Goal: Task Accomplishment & Management: Manage account settings

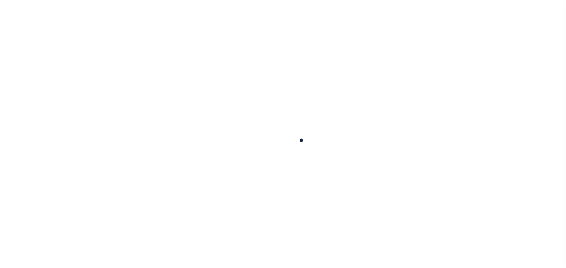
select select "100"
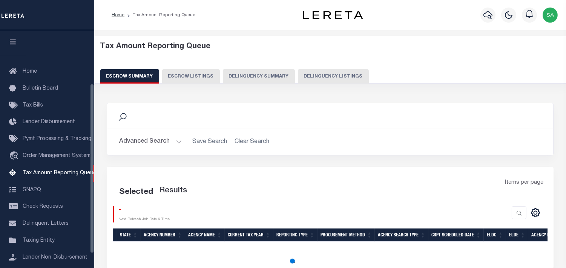
scroll to position [75, 0]
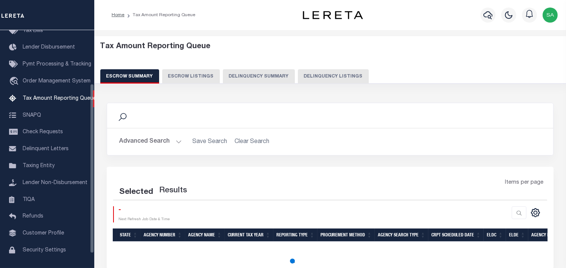
select select "100"
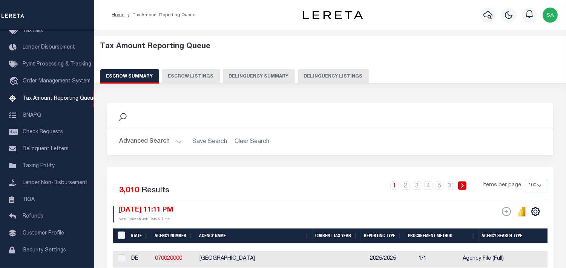
click at [322, 77] on button "Delinquency Listings" at bounding box center [333, 76] width 71 height 14
select select "100"
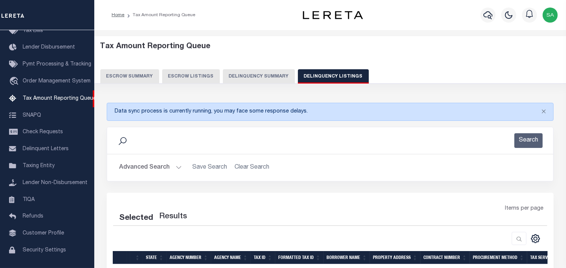
select select "100"
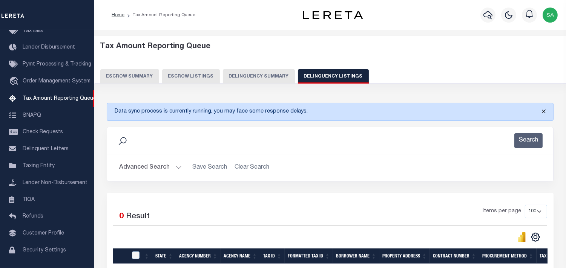
click at [543, 114] on button "Close" at bounding box center [543, 111] width 19 height 17
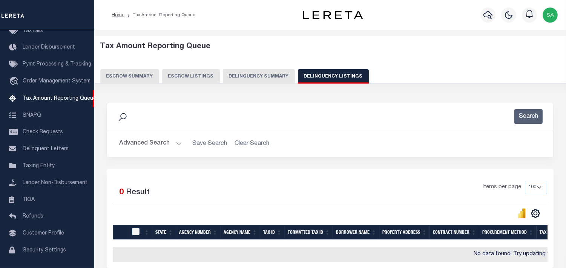
drag, startPoint x: 141, startPoint y: 144, endPoint x: 285, endPoint y: 155, distance: 144.5
click at [141, 144] on button "Advanced Search" at bounding box center [150, 144] width 63 height 15
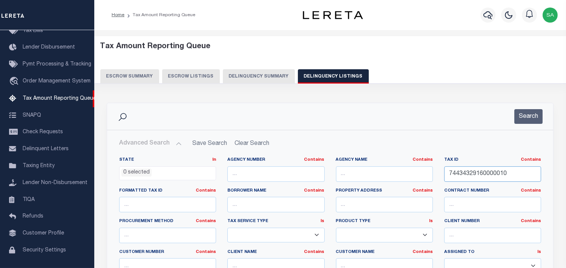
drag, startPoint x: 520, startPoint y: 169, endPoint x: 510, endPoint y: 161, distance: 12.1
click at [364, 168] on div "State In In AK AL AR AZ CA CO CT DC DE FL GA GU HI IA ID IL IN KS KY LA MA MD M…" at bounding box center [330, 234] width 433 height 154
paste input "509421"
click at [533, 103] on div "Search" at bounding box center [330, 116] width 446 height 27
click at [526, 113] on button "Search" at bounding box center [528, 116] width 28 height 15
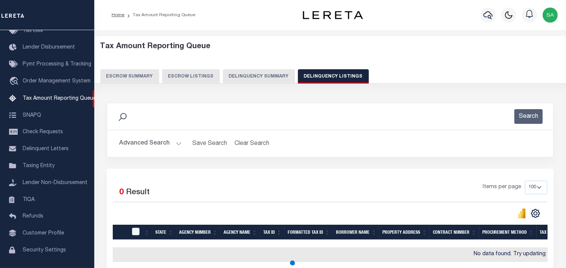
scroll to position [74, 0]
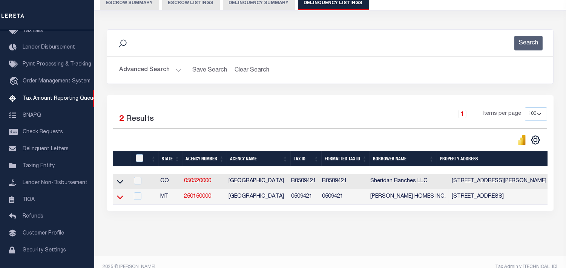
click at [118, 201] on icon at bounding box center [120, 197] width 6 height 8
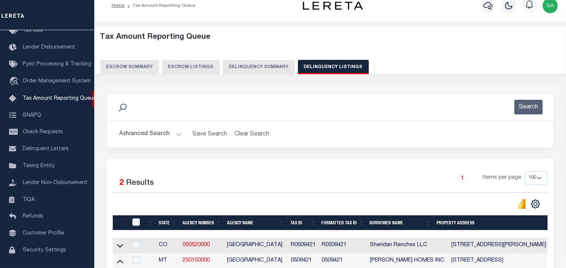
scroll to position [0, 0]
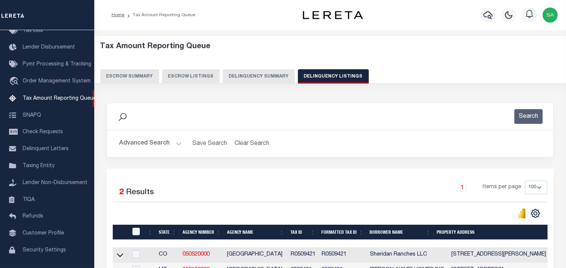
click at [145, 148] on button "Advanced Search" at bounding box center [150, 144] width 63 height 15
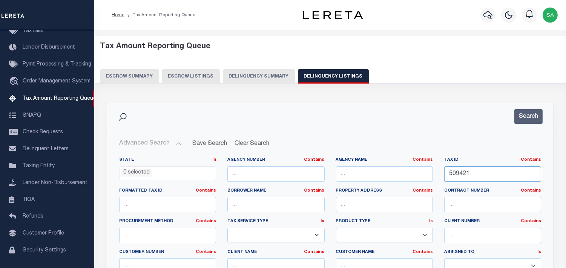
drag, startPoint x: 507, startPoint y: 173, endPoint x: 431, endPoint y: 146, distance: 81.2
click at [364, 152] on div "State In In AK AL AR AZ CA CO CT DC DE FL GA GU HI IA ID IL IN KS KY LA MA MD M…" at bounding box center [329, 237] width 445 height 173
paste input "338510"
click at [526, 112] on button "Search" at bounding box center [528, 116] width 28 height 15
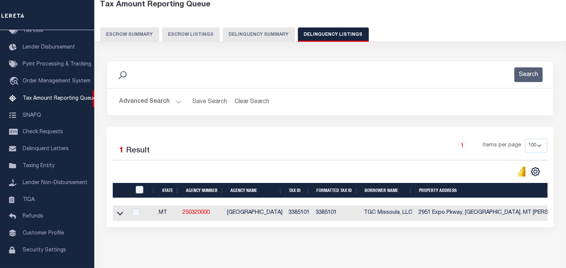
scroll to position [75, 0]
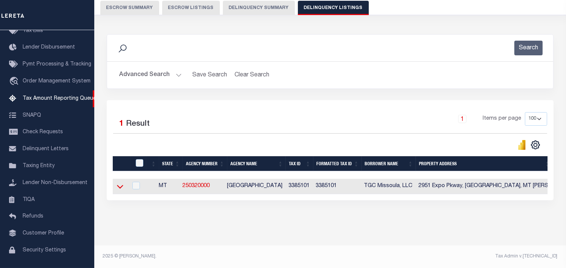
click at [118, 183] on icon at bounding box center [120, 187] width 6 height 8
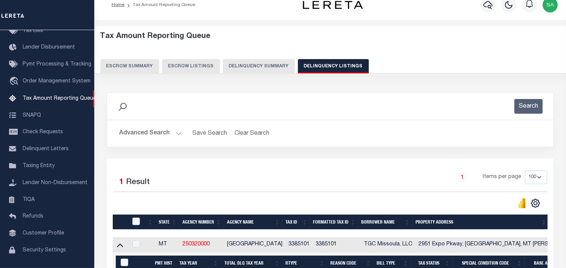
scroll to position [0, 0]
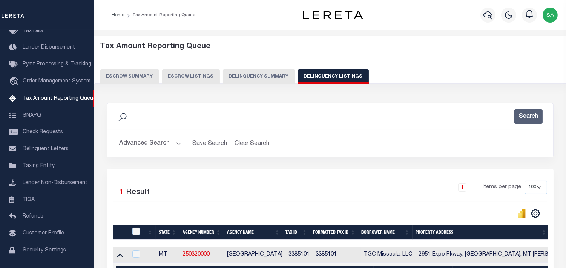
click at [146, 146] on button "Advanced Search" at bounding box center [150, 144] width 63 height 15
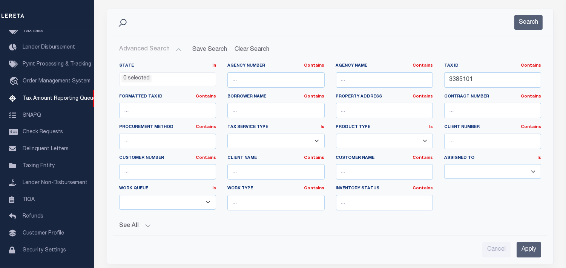
scroll to position [126, 0]
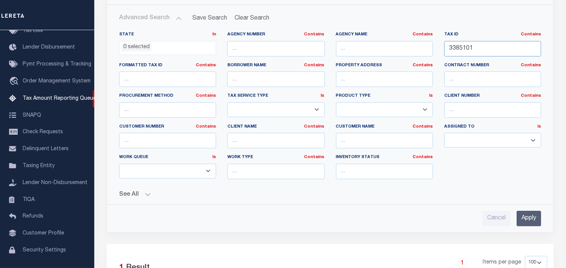
drag, startPoint x: 505, startPoint y: 48, endPoint x: 492, endPoint y: 52, distance: 13.1
click at [355, 32] on div "State In In AK AL AR AZ CA CO CT DC DE FL GA GU HI IA ID IL IN KS KY LA MA MD M…" at bounding box center [330, 109] width 433 height 154
paste input "509410"
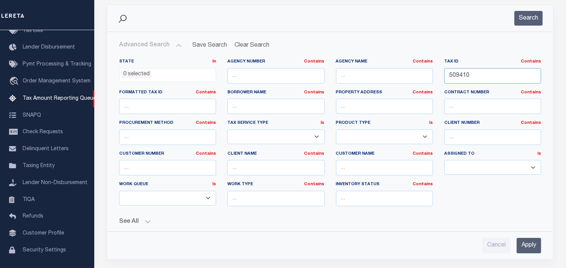
scroll to position [84, 0]
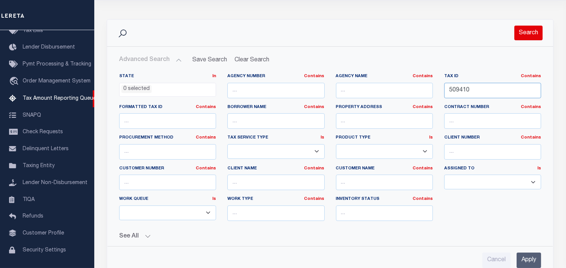
type input "509410"
click at [526, 29] on button "Search" at bounding box center [528, 33] width 28 height 15
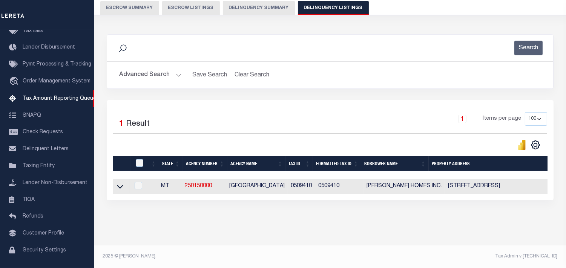
scroll to position [75, 0]
click at [120, 183] on icon at bounding box center [120, 187] width 6 height 8
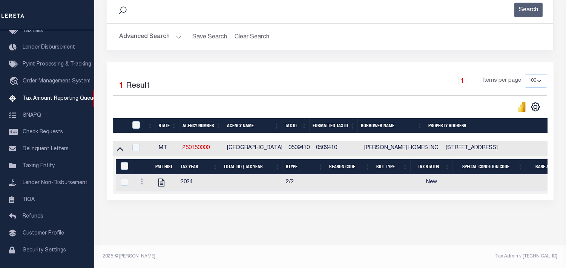
scroll to position [0, 0]
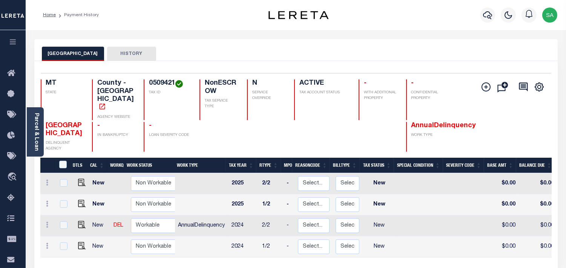
click at [379, 44] on div "FLATHEAD COUNTY HISTORY" at bounding box center [295, 50] width 523 height 22
click at [361, 33] on div "Parcel & Loan Loan Details 40007620 LOAN NO NEW" at bounding box center [296, 251] width 535 height 442
click at [288, 46] on div "FLATHEAD COUNTY HISTORY" at bounding box center [295, 50] width 523 height 22
click at [80, 221] on img "" at bounding box center [82, 225] width 8 height 8
checkbox input "true"
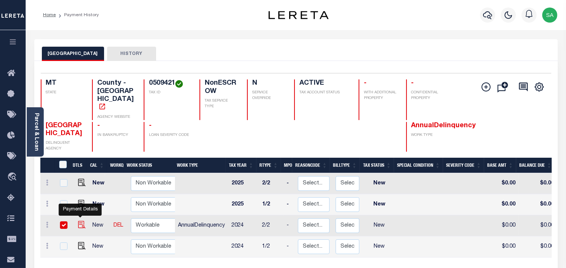
checkbox input "true"
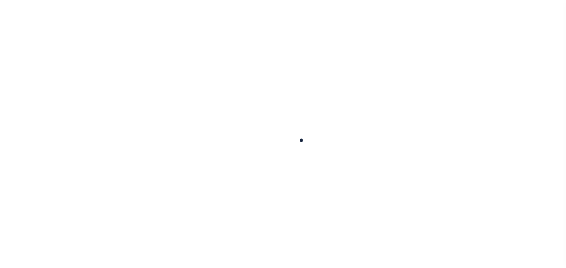
checkbox input "false"
type input "[DATE]"
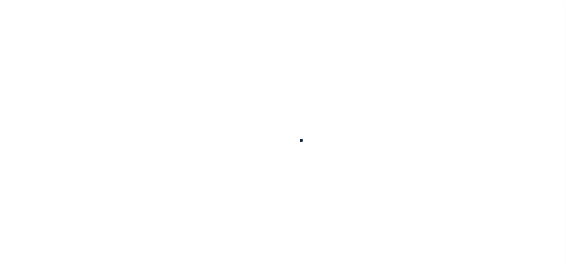
select select "NW2"
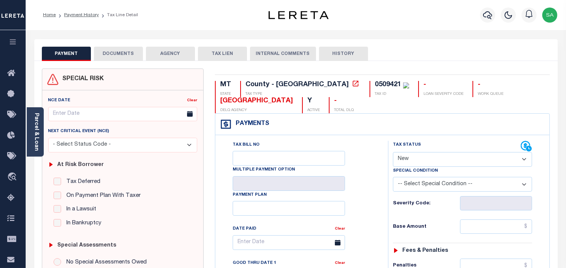
click at [393, 44] on div "PAYMENT DOCUMENTS AGENCY DELINQUENT PAYEE TAX LIEN" at bounding box center [295, 50] width 523 height 22
click at [434, 43] on div "PAYMENT DOCUMENTS AGENCY DELINQUENT PAYEE TAX LIEN" at bounding box center [295, 50] width 523 height 22
click at [375, 87] on div "0509421" at bounding box center [388, 84] width 26 height 7
copy div "0509421"
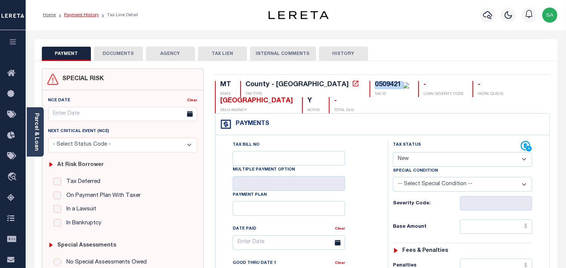
click at [77, 13] on link "Payment History" at bounding box center [81, 15] width 35 height 5
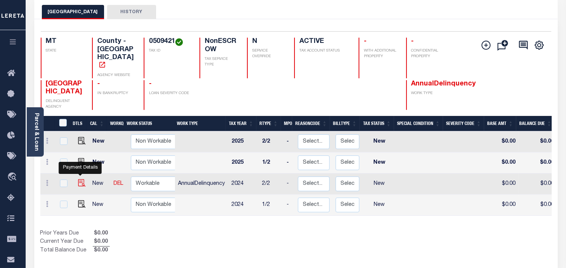
click at [83, 179] on img "" at bounding box center [82, 183] width 8 height 8
checkbox input "true"
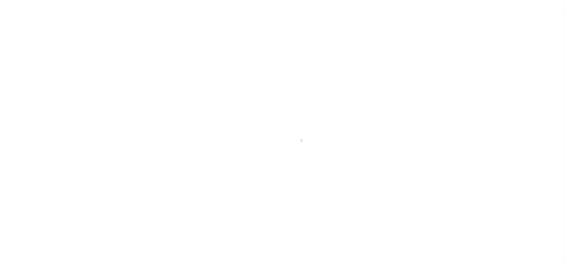
select select "NW2"
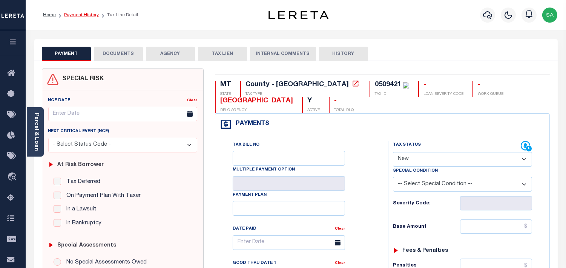
click at [87, 14] on link "Payment History" at bounding box center [81, 15] width 35 height 5
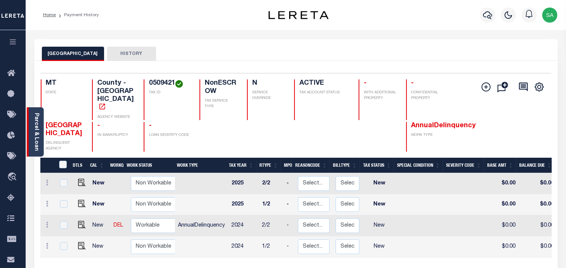
click at [38, 140] on link "Parcel & Loan" at bounding box center [36, 132] width 5 height 38
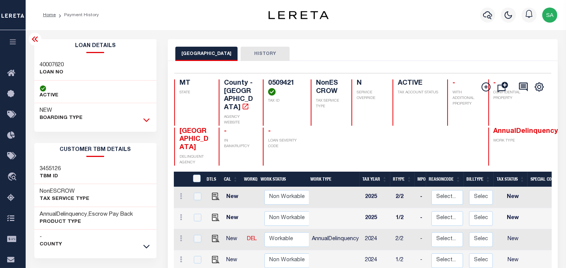
click at [146, 117] on icon at bounding box center [146, 120] width 6 height 8
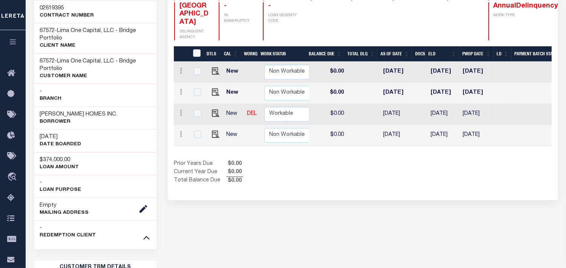
click at [469, 149] on div "DTLS CAL WorkQ Work Status Work Type Tax Year RType MPO ReasonCode BillType Tax…" at bounding box center [363, 115] width 378 height 139
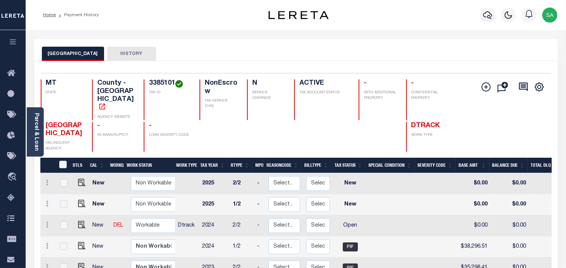
click at [373, 43] on div "MISSOULA COUNTY HISTORY" at bounding box center [295, 50] width 523 height 22
click at [401, 39] on div "MISSOULA COUNTY HISTORY" at bounding box center [295, 50] width 523 height 22
click at [376, 51] on div "MISSOULA COUNTY HISTORY" at bounding box center [296, 54] width 508 height 14
click at [419, 42] on div "MISSOULA COUNTY HISTORY" at bounding box center [295, 50] width 523 height 22
click at [419, 44] on div "MISSOULA COUNTY HISTORY" at bounding box center [295, 50] width 523 height 22
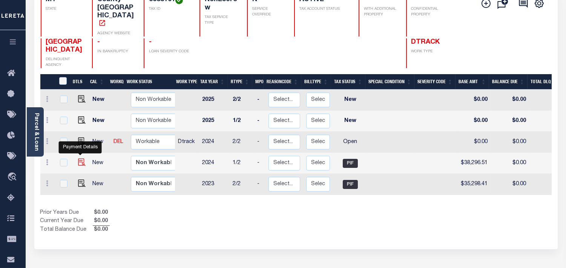
click at [81, 159] on img "" at bounding box center [82, 163] width 8 height 8
checkbox input "true"
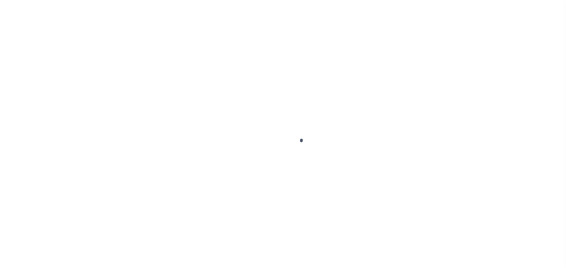
select select "PIF"
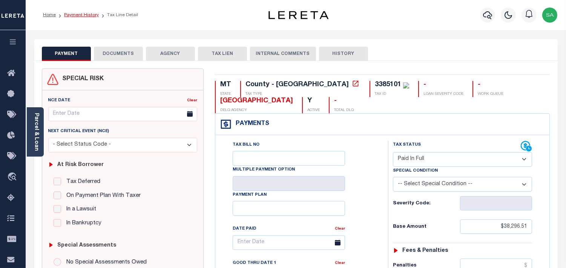
click at [81, 13] on link "Payment History" at bounding box center [81, 15] width 35 height 5
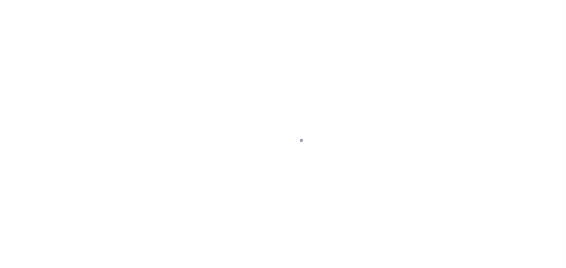
select select "OP2"
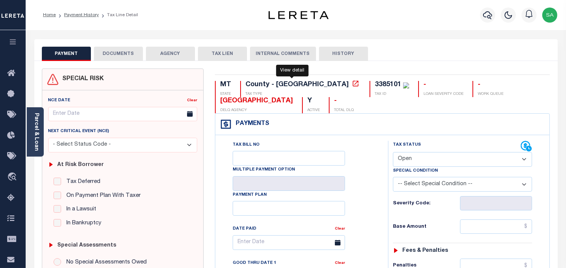
click at [375, 87] on div "3385101" at bounding box center [388, 84] width 26 height 7
copy div "3385101"
click at [40, 136] on div "Parcel & Loan" at bounding box center [35, 131] width 17 height 49
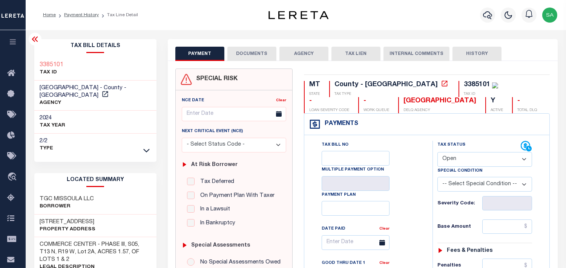
click at [79, 10] on ol "Home Payment History Tax Line Detail" at bounding box center [90, 15] width 107 height 16
click at [72, 15] on link "Payment History" at bounding box center [81, 15] width 35 height 5
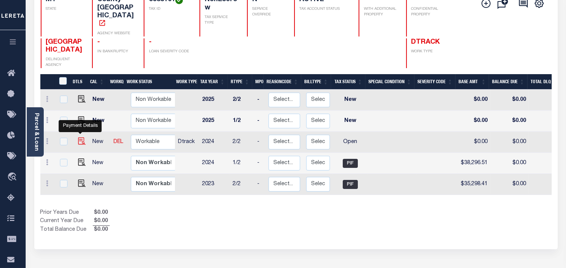
click at [78, 138] on img "" at bounding box center [82, 142] width 8 height 8
checkbox input "true"
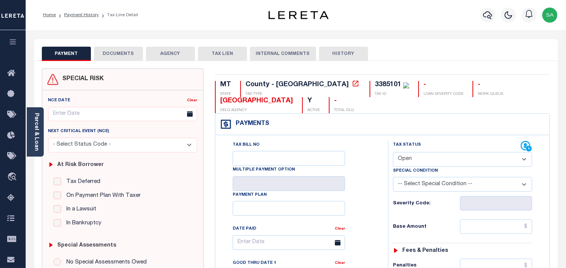
drag, startPoint x: 450, startPoint y: 156, endPoint x: 449, endPoint y: 165, distance: 8.7
click at [450, 156] on select "- Select Status Code - Open Due/Unpaid Paid Incomplete No Tax Due Internal Refu…" at bounding box center [462, 159] width 139 height 15
select select "PYD"
click at [393, 153] on select "- Select Status Code - Open Due/Unpaid Paid Incomplete No Tax Due Internal Refu…" at bounding box center [462, 159] width 139 height 15
type input "[DATE]"
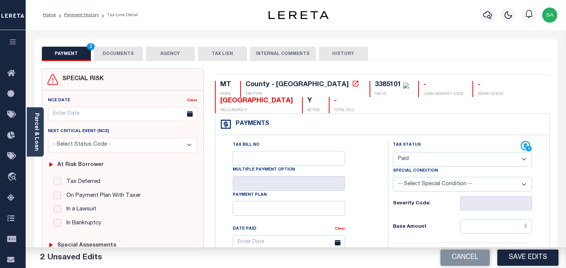
click at [121, 55] on button "DOCUMENTS" at bounding box center [118, 54] width 49 height 14
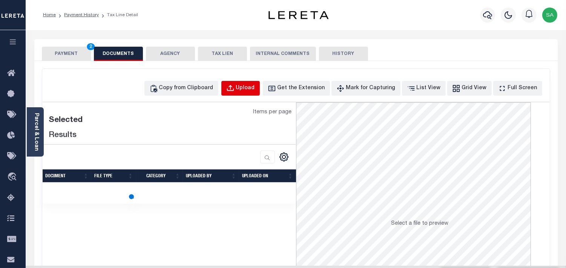
click at [255, 89] on div "Upload" at bounding box center [245, 88] width 19 height 8
select select "POP"
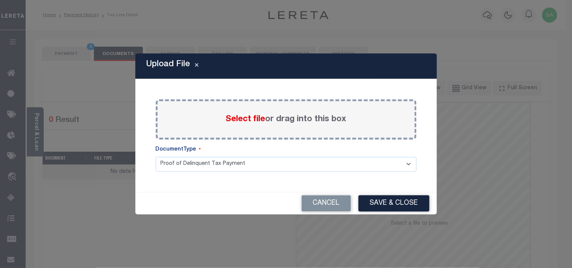
click at [276, 120] on label "Select file or drag into this box" at bounding box center [286, 120] width 121 height 12
click at [0, 0] on input "Select file or drag into this box" at bounding box center [0, 0] width 0 height 0
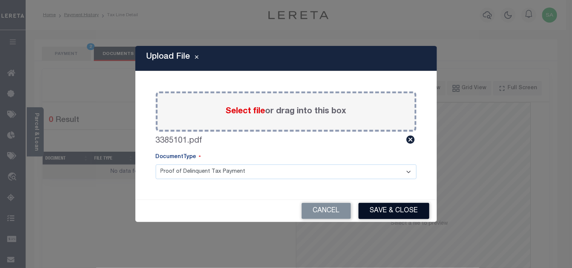
click at [369, 210] on button "Save & Close" at bounding box center [394, 211] width 71 height 16
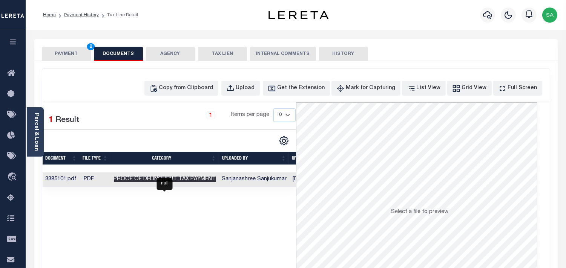
click at [190, 179] on span "Proof of Delinquent Tax Payment" at bounding box center [165, 179] width 102 height 5
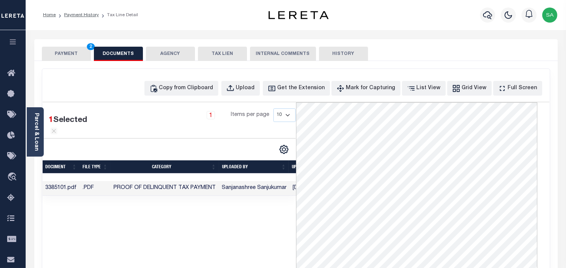
click at [61, 51] on button "PAYMENT 2" at bounding box center [66, 54] width 49 height 14
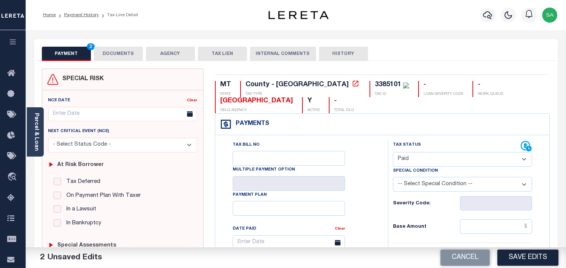
scroll to position [84, 0]
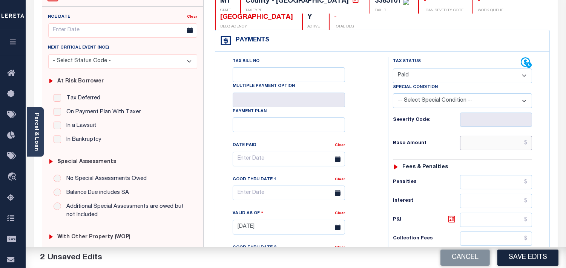
click at [484, 141] on input "text" at bounding box center [496, 143] width 72 height 14
paste input "38,272.52"
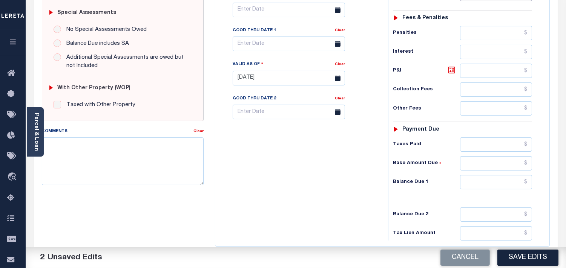
scroll to position [302, 0]
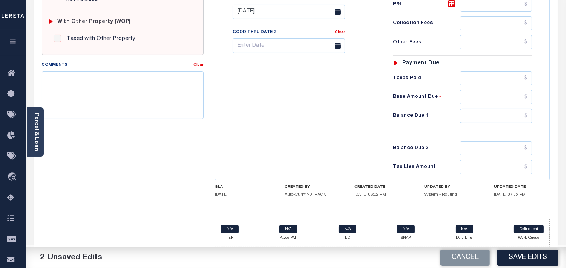
type input "$38,272.52"
click at [488, 119] on input "text" at bounding box center [496, 116] width 72 height 14
type input "$0.00"
click at [512, 260] on button "Save Edits" at bounding box center [527, 258] width 61 height 16
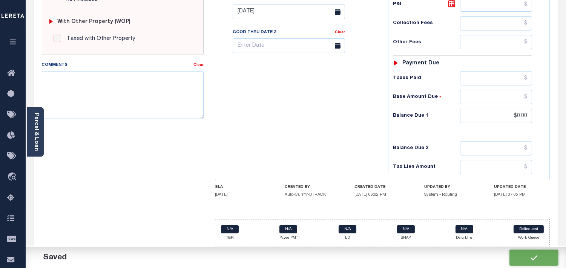
checkbox input "false"
type input "$38,272.52"
type input "$0"
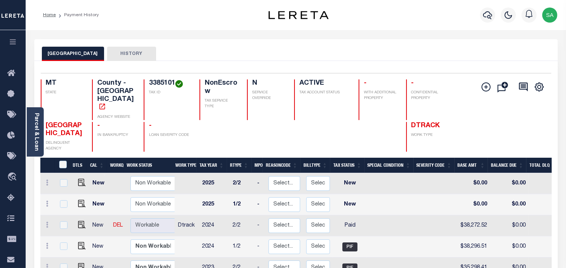
click at [376, 40] on div "MISSOULA COUNTY HISTORY" at bounding box center [295, 50] width 523 height 22
click at [412, 33] on div "Parcel & Loan Loan Details 71575222 LOAN NO NEW" at bounding box center [296, 251] width 535 height 442
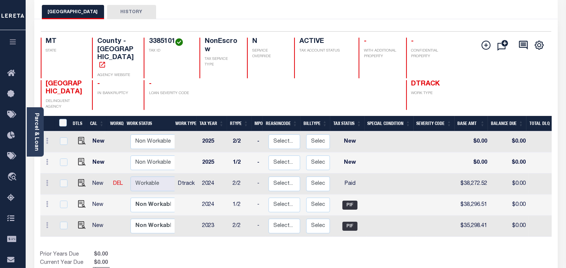
click at [84, 174] on td at bounding box center [80, 184] width 18 height 21
checkbox input "true"
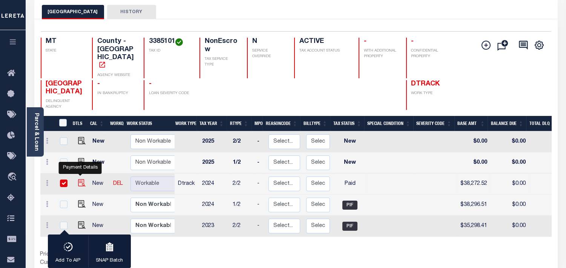
click at [81, 179] on img "" at bounding box center [82, 183] width 8 height 8
checkbox input "false"
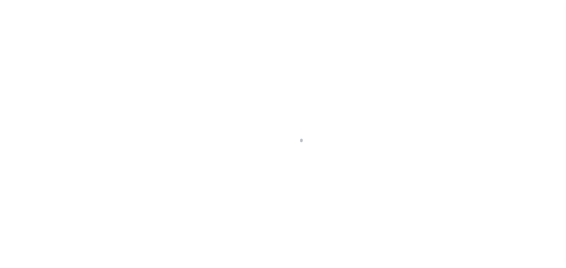
select select "PYD"
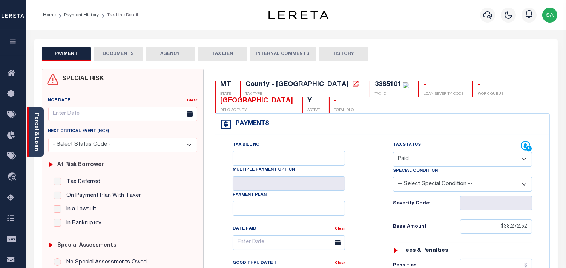
click at [32, 136] on div "Parcel & Loan" at bounding box center [35, 131] width 17 height 49
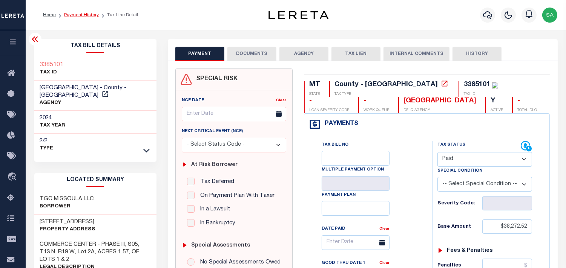
click at [83, 14] on link "Payment History" at bounding box center [81, 15] width 35 height 5
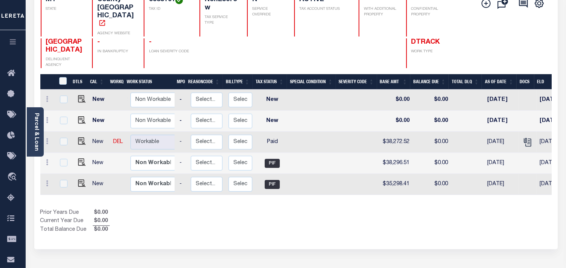
scroll to position [0, 170]
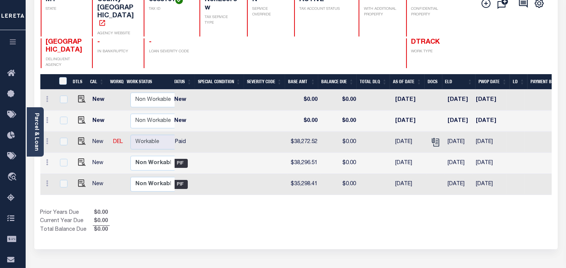
click at [375, 229] on div "Selected 5 Results 1 Items per page 25 50 100 MT STATE 3385101" at bounding box center [295, 113] width 523 height 272
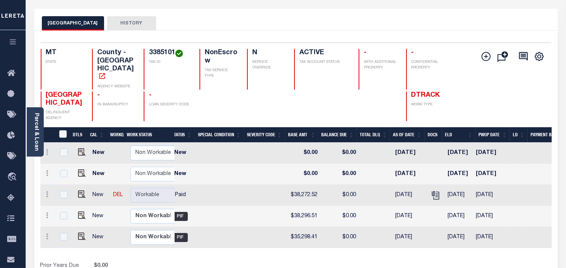
scroll to position [0, 0]
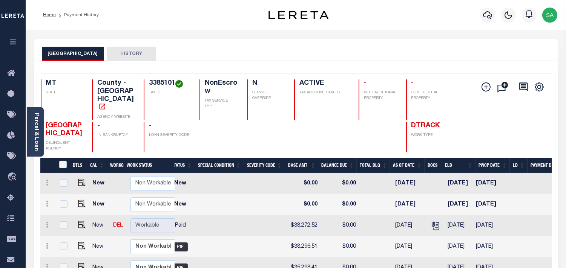
click at [391, 46] on div "MISSOULA COUNTY HISTORY" at bounding box center [295, 50] width 523 height 22
click at [38, 134] on link "Parcel & Loan" at bounding box center [36, 132] width 5 height 38
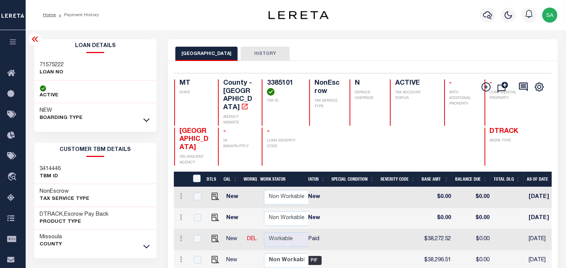
click at [48, 65] on h3 "71575222" at bounding box center [52, 65] width 24 height 8
copy h3 "71575222"
click at [273, 88] on h4 "3385101" at bounding box center [283, 88] width 33 height 16
click at [276, 81] on h4 "3385101" at bounding box center [283, 88] width 33 height 16
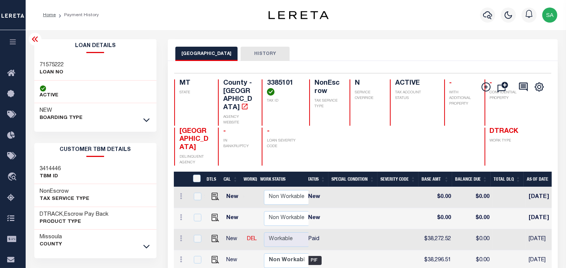
click at [276, 81] on h4 "3385101" at bounding box center [283, 88] width 33 height 16
copy h4 "3385101"
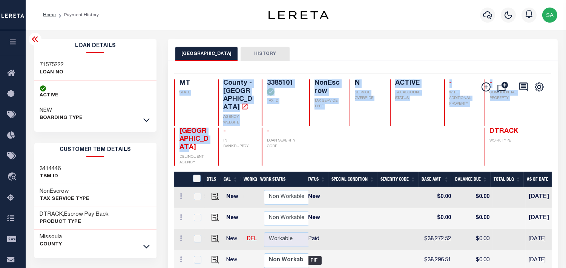
drag, startPoint x: 178, startPoint y: 119, endPoint x: 204, endPoint y: 143, distance: 35.2
click at [204, 143] on div "MT STATE County - MT AGENCY WEBSITE 3385101 TAX ID NonEscrow TAX SERVICE TYPE N…" at bounding box center [348, 123] width 348 height 86
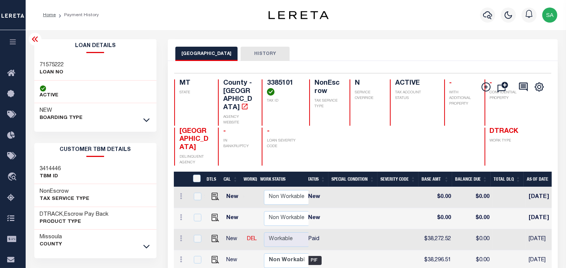
click at [230, 151] on div "- IN BANKRUPTCY" at bounding box center [235, 147] width 35 height 38
drag, startPoint x: 180, startPoint y: 120, endPoint x: 206, endPoint y: 148, distance: 38.4
click at [206, 148] on div "MISSOULA COUNTY DELINQUENT AGENCY - IN BANKRUPTCY - LOAN SEVERITY CODE DTRACK W…" at bounding box center [348, 147] width 348 height 38
copy span "MISSOULA COUNTY"
click at [384, 52] on div "MISSOULA COUNTY HISTORY" at bounding box center [362, 54] width 375 height 14
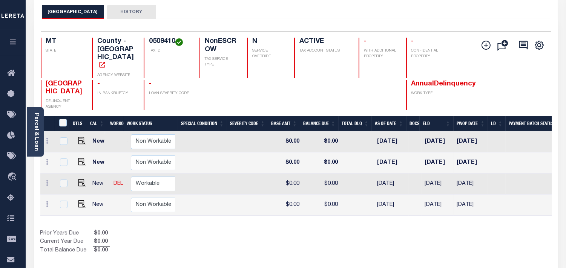
scroll to position [0, 221]
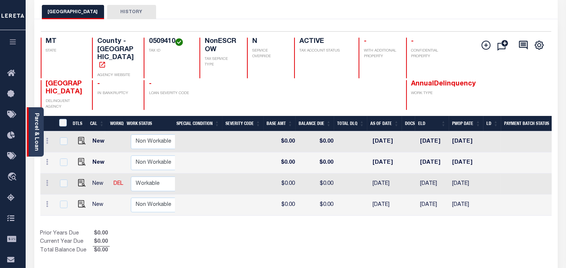
click at [36, 133] on link "Parcel & Loan" at bounding box center [36, 132] width 5 height 38
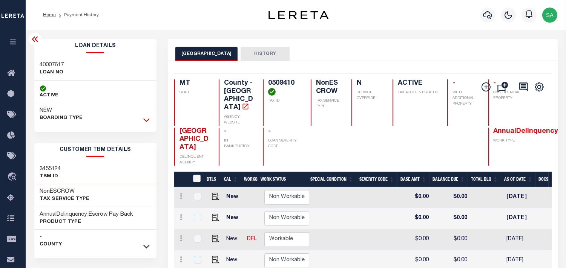
click at [143, 120] on icon at bounding box center [146, 120] width 6 height 8
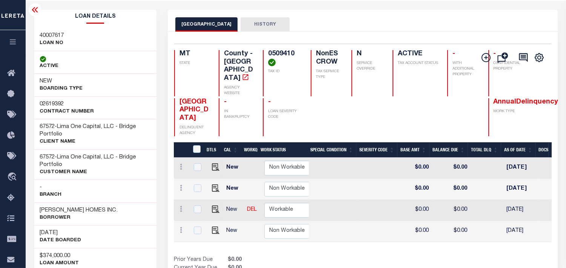
scroll to position [42, 0]
